Goal: Information Seeking & Learning: Learn about a topic

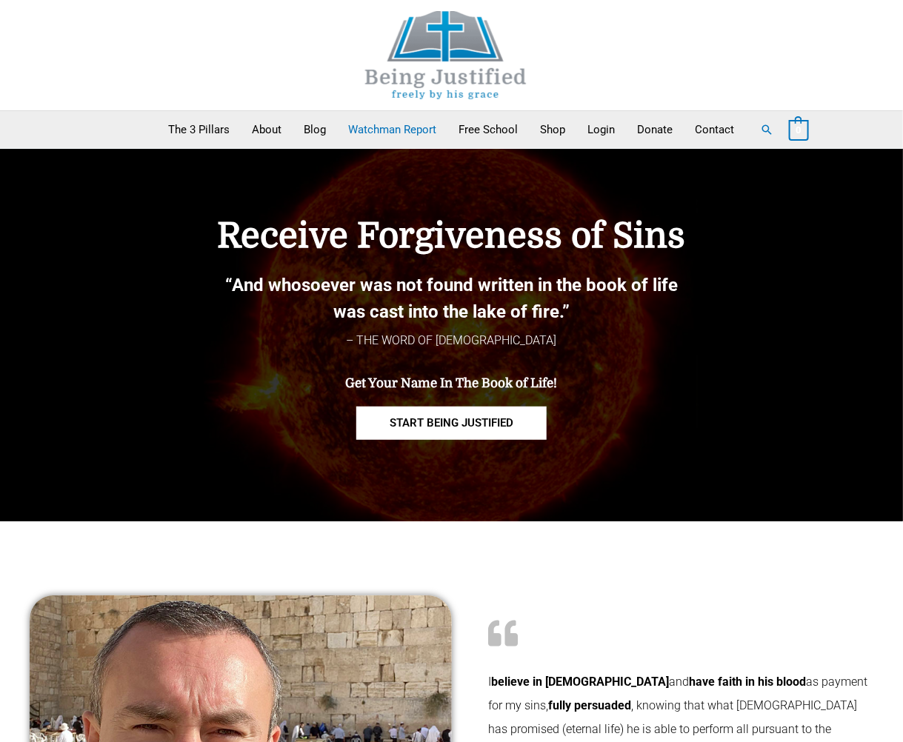
click at [411, 128] on link "Watchman Report" at bounding box center [393, 129] width 110 height 37
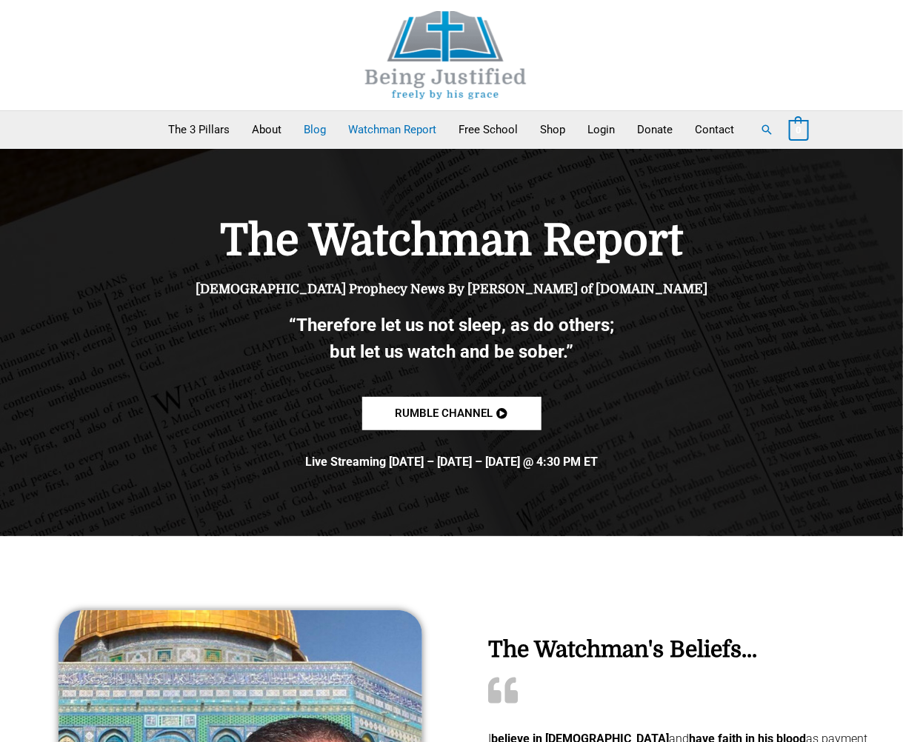
click at [327, 125] on link "Blog" at bounding box center [315, 129] width 44 height 37
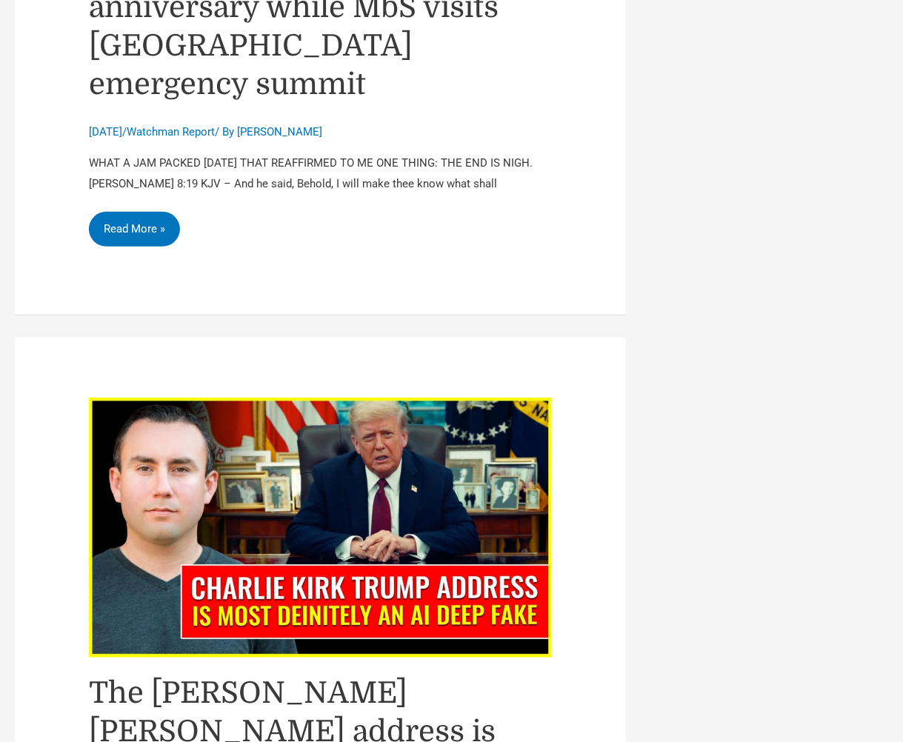
scroll to position [2025, 0]
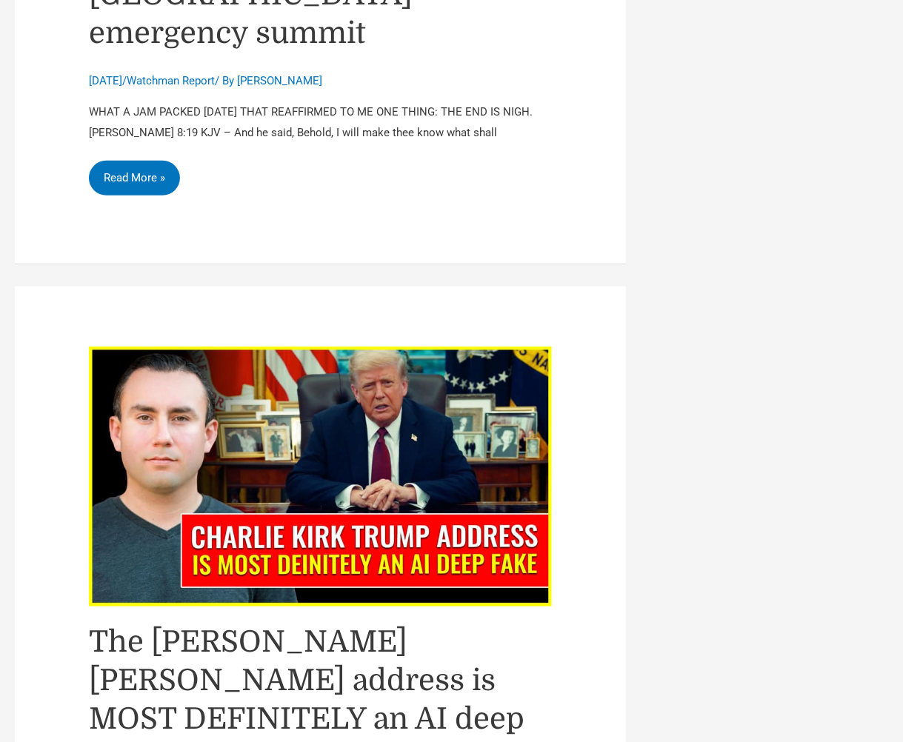
click at [340, 350] on img "Read: The Charlie Kirk Trump address is MOST DEFINITELY an AI deep fake!" at bounding box center [320, 477] width 463 height 260
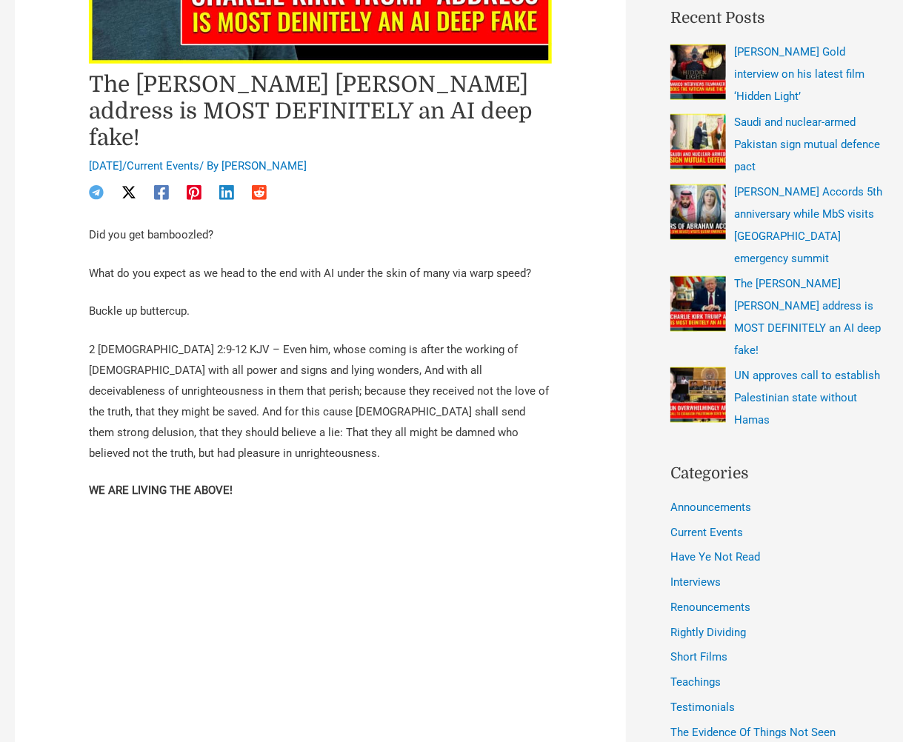
scroll to position [493, 0]
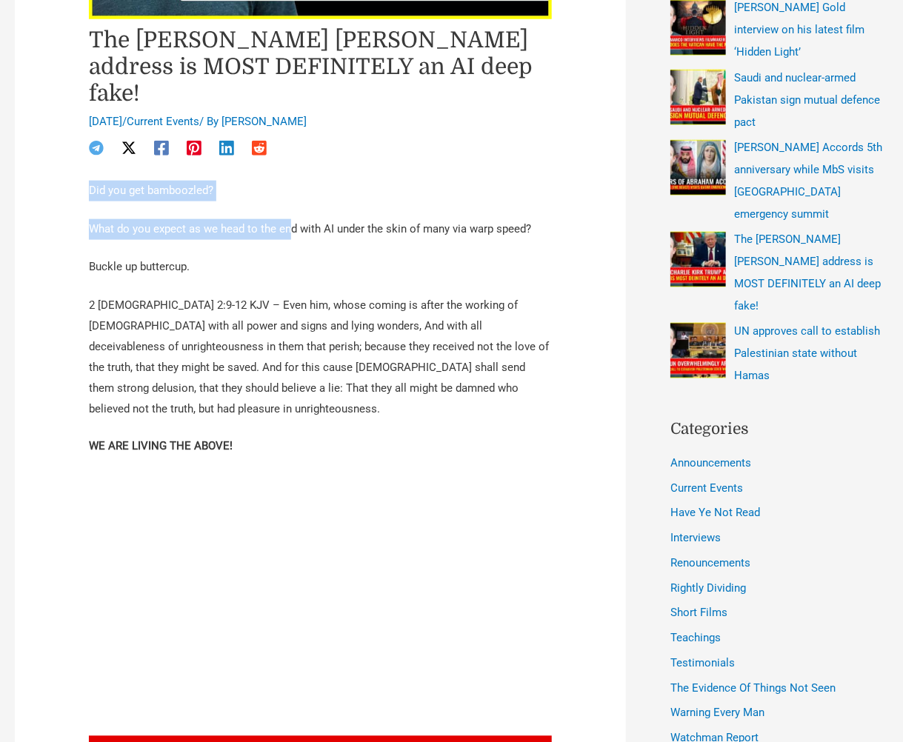
drag, startPoint x: 83, startPoint y: 156, endPoint x: 272, endPoint y: 188, distance: 191.7
click at [272, 188] on article "The Charlie Kirk Trump address is MOST DEFINITELY an AI deep fake! September 12…" at bounding box center [320, 644] width 611 height 1889
click at [139, 213] on div "Did you get bamboozled? What do you expect as we head to the end with AI under …" at bounding box center [320, 690] width 463 height 1019
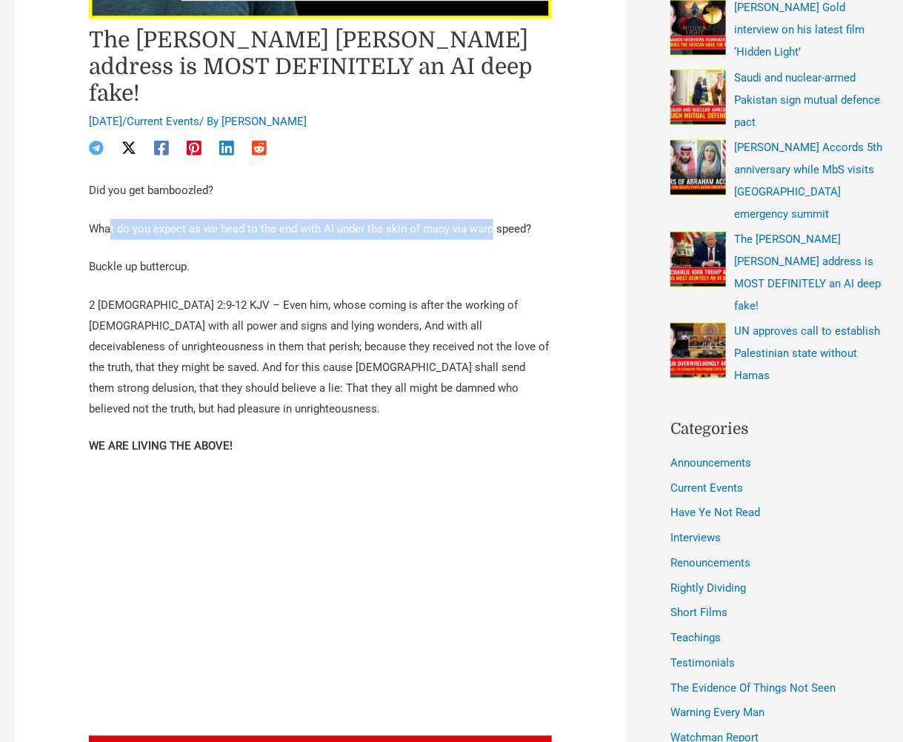
drag, startPoint x: 105, startPoint y: 186, endPoint x: 463, endPoint y: 194, distance: 357.9
click at [463, 219] on p "What do you expect as we head to the end with AI under the skin of many via war…" at bounding box center [320, 229] width 463 height 21
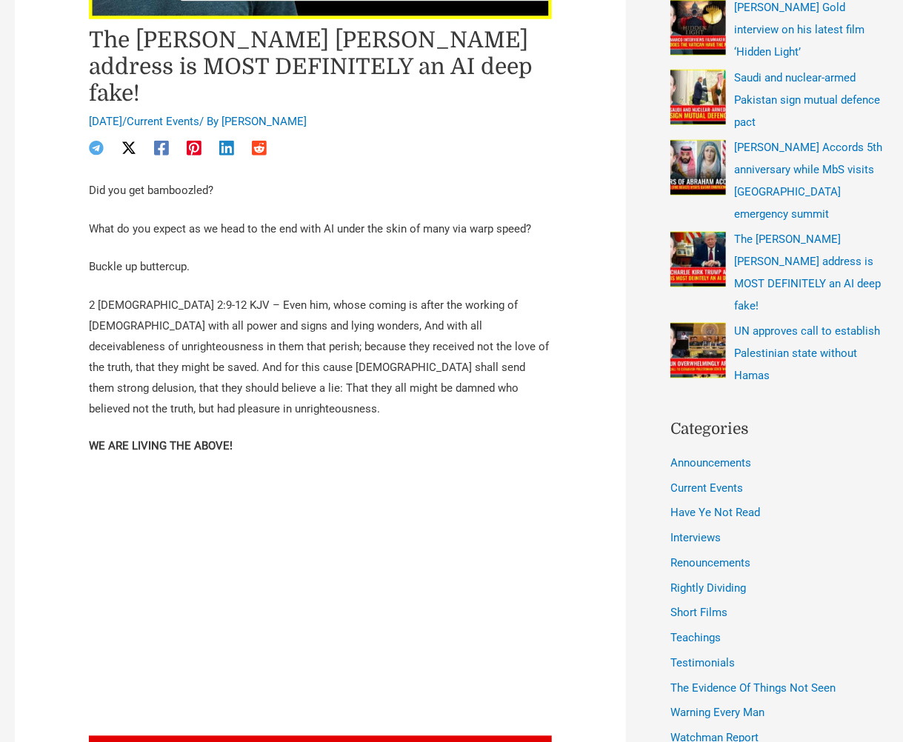
click at [376, 257] on p "Buckle up buttercup." at bounding box center [320, 267] width 463 height 21
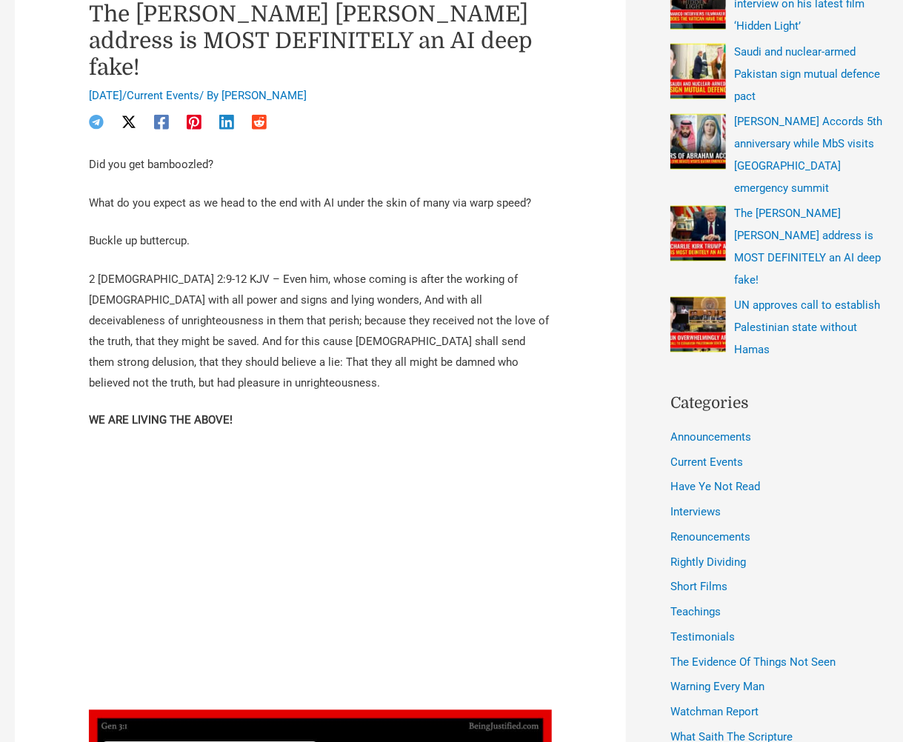
scroll to position [543, 0]
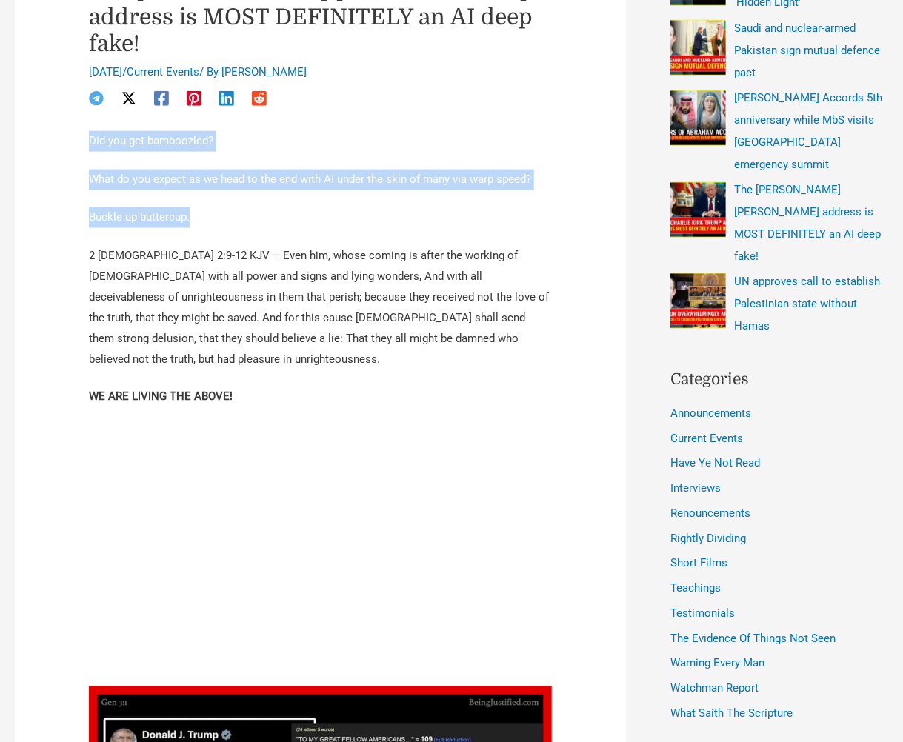
drag, startPoint x: 87, startPoint y: 99, endPoint x: 250, endPoint y: 184, distance: 184.2
click at [250, 184] on div "Did you get bamboozled? What do you expect as we head to the end with AI under …" at bounding box center [320, 640] width 463 height 1019
click at [250, 207] on p "Buckle up buttercup." at bounding box center [320, 217] width 463 height 21
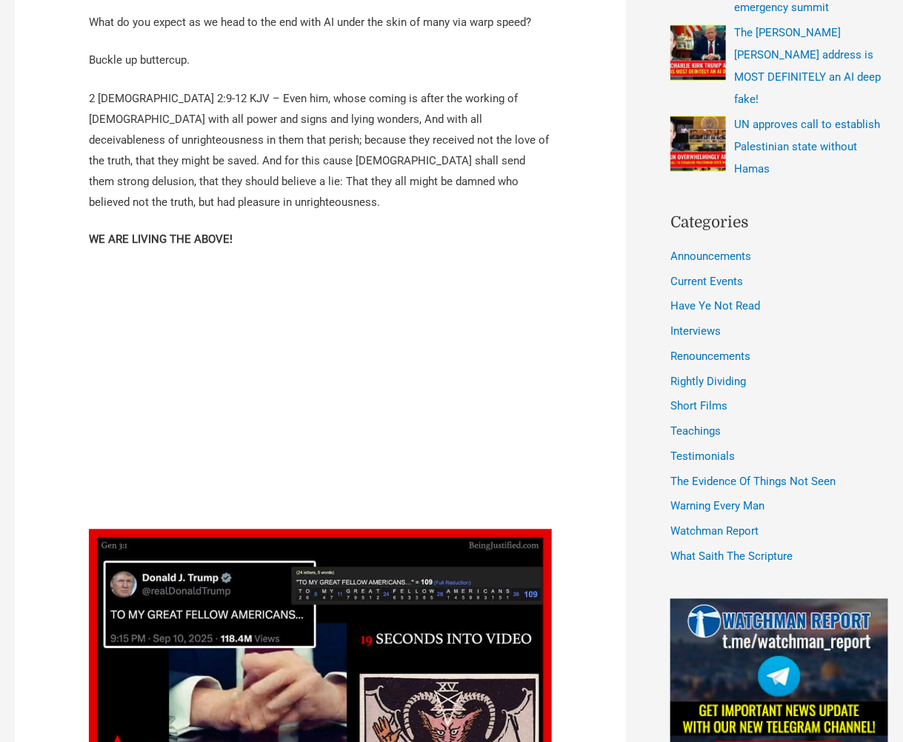
scroll to position [691, 0]
